Goal: Obtain resource: Download file/media

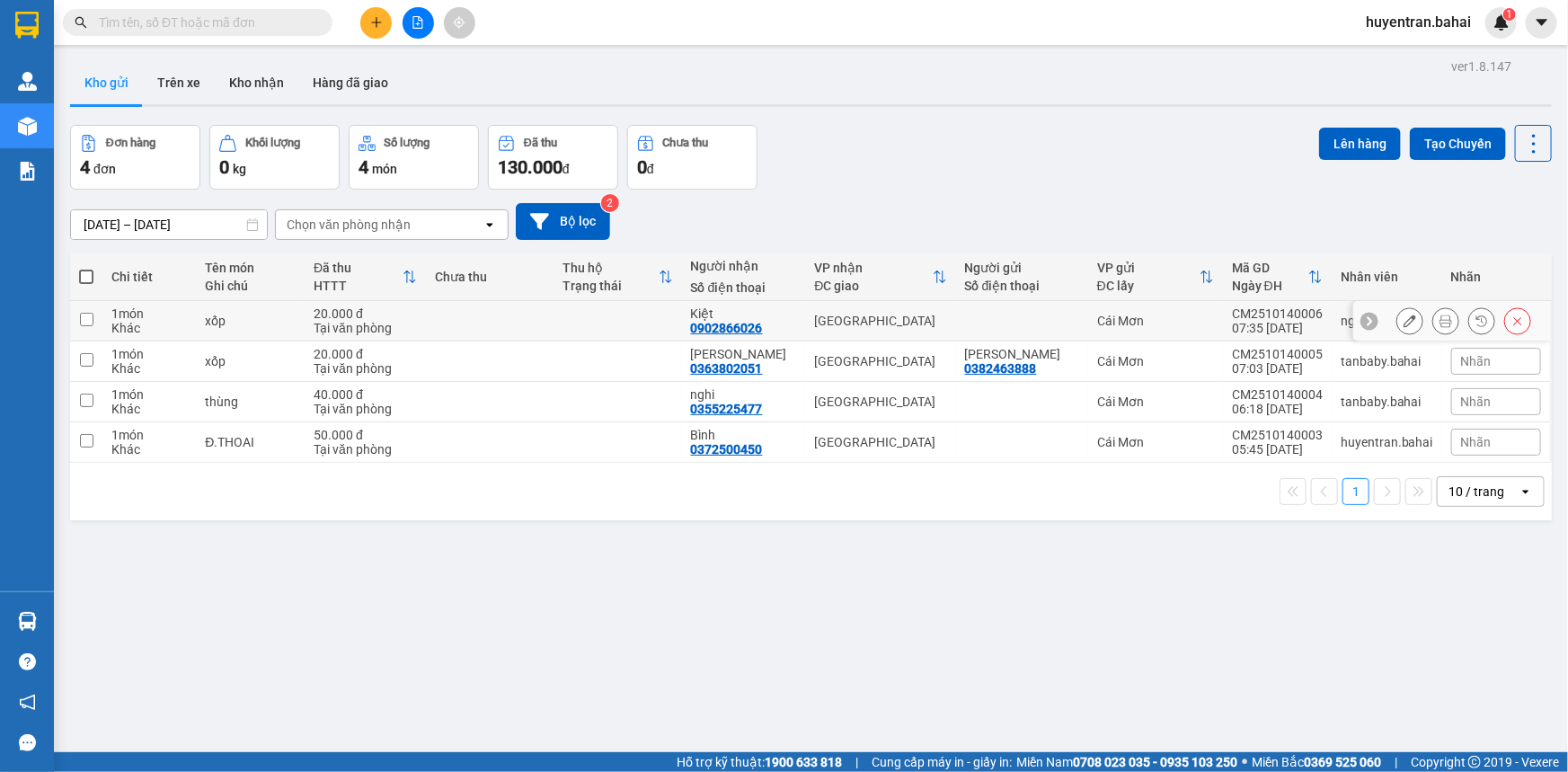
click at [1433, 319] on button at bounding box center [1445, 321] width 25 height 32
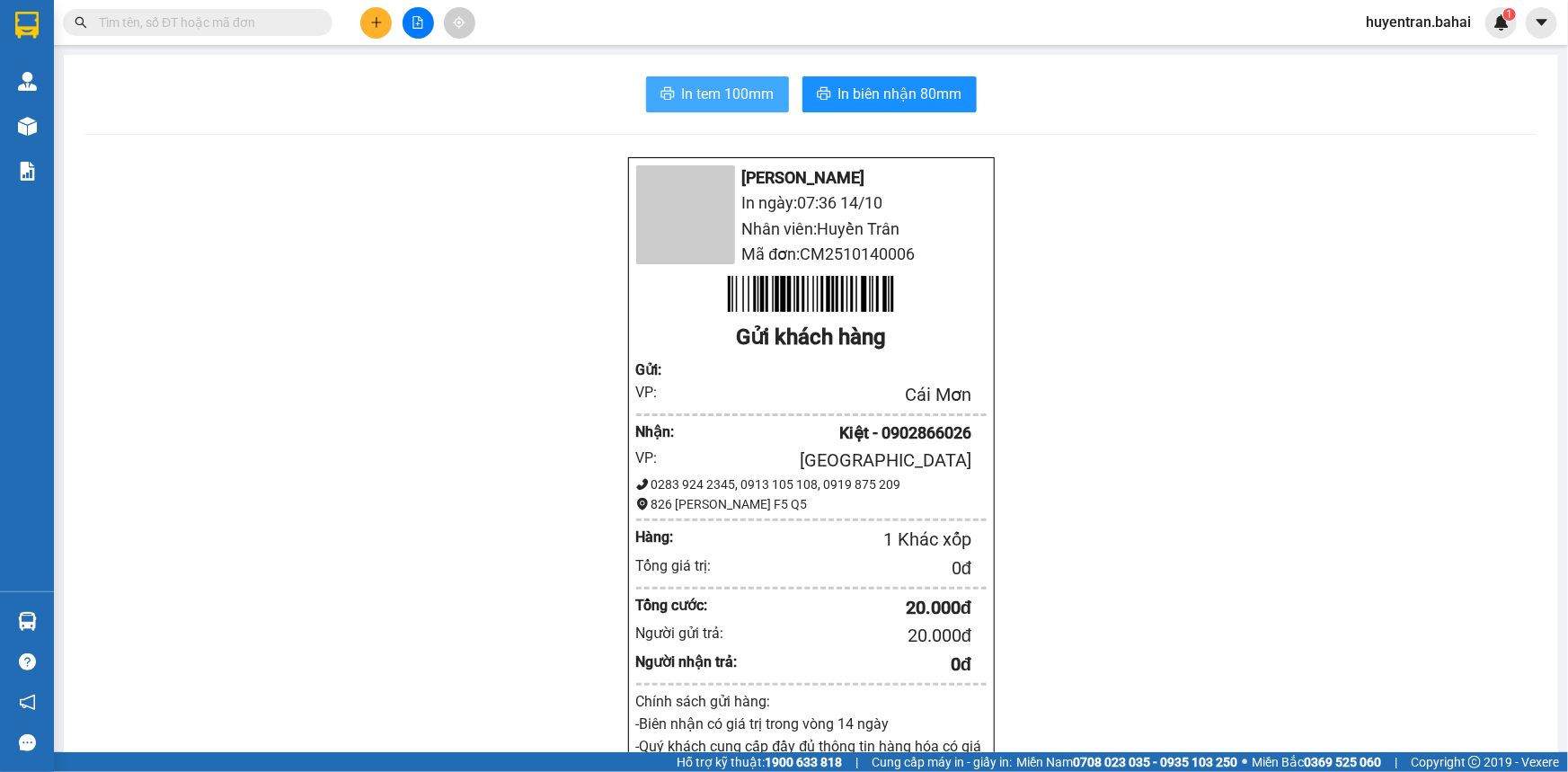
click at [747, 94] on span "In tem 100mm" at bounding box center [727, 93] width 92 height 23
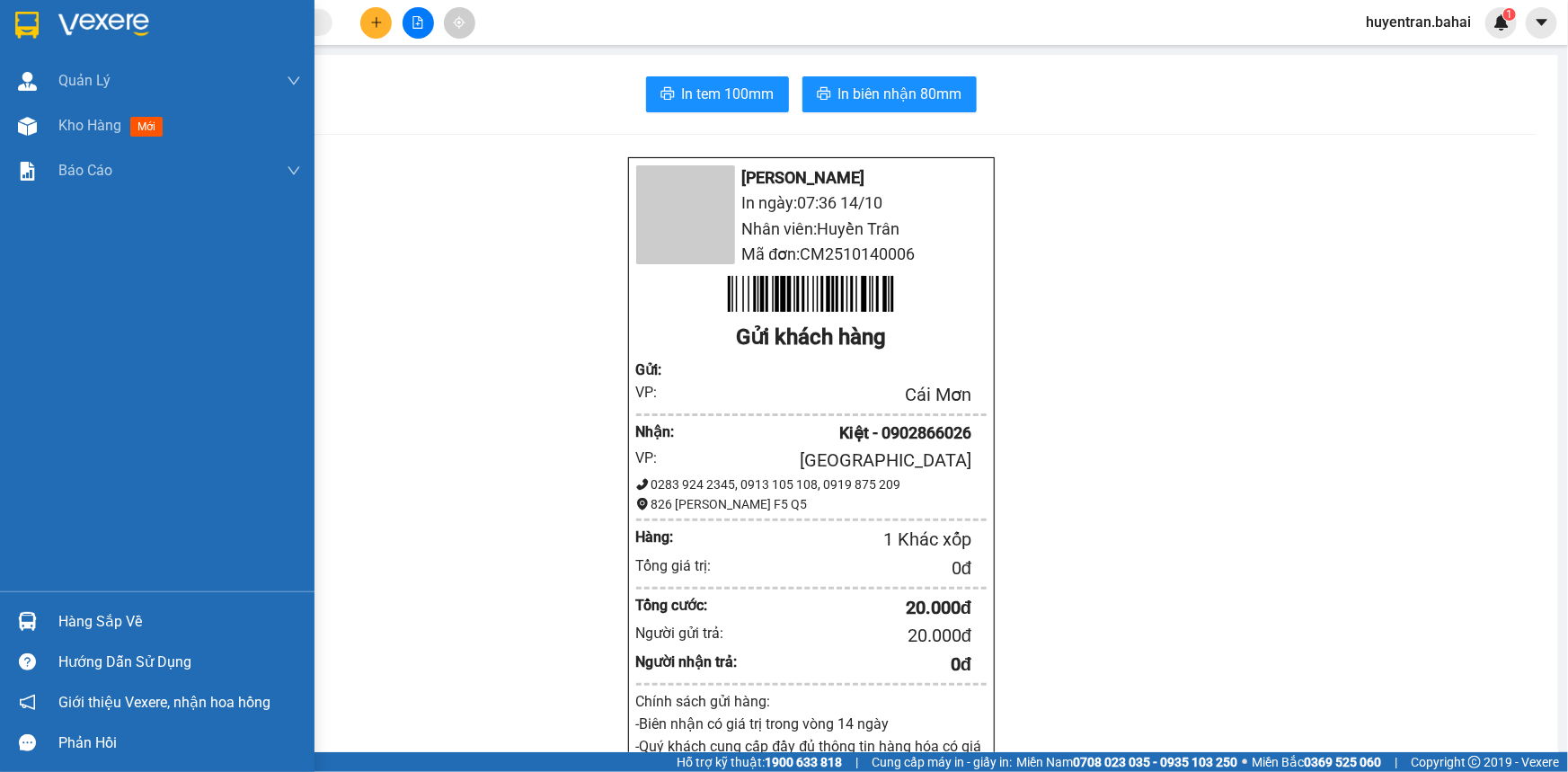
drag, startPoint x: 112, startPoint y: 633, endPoint x: 132, endPoint y: 632, distance: 20.0
click at [114, 633] on div "Hàng sắp về" at bounding box center [179, 621] width 243 height 27
